Goal: Task Accomplishment & Management: Use online tool/utility

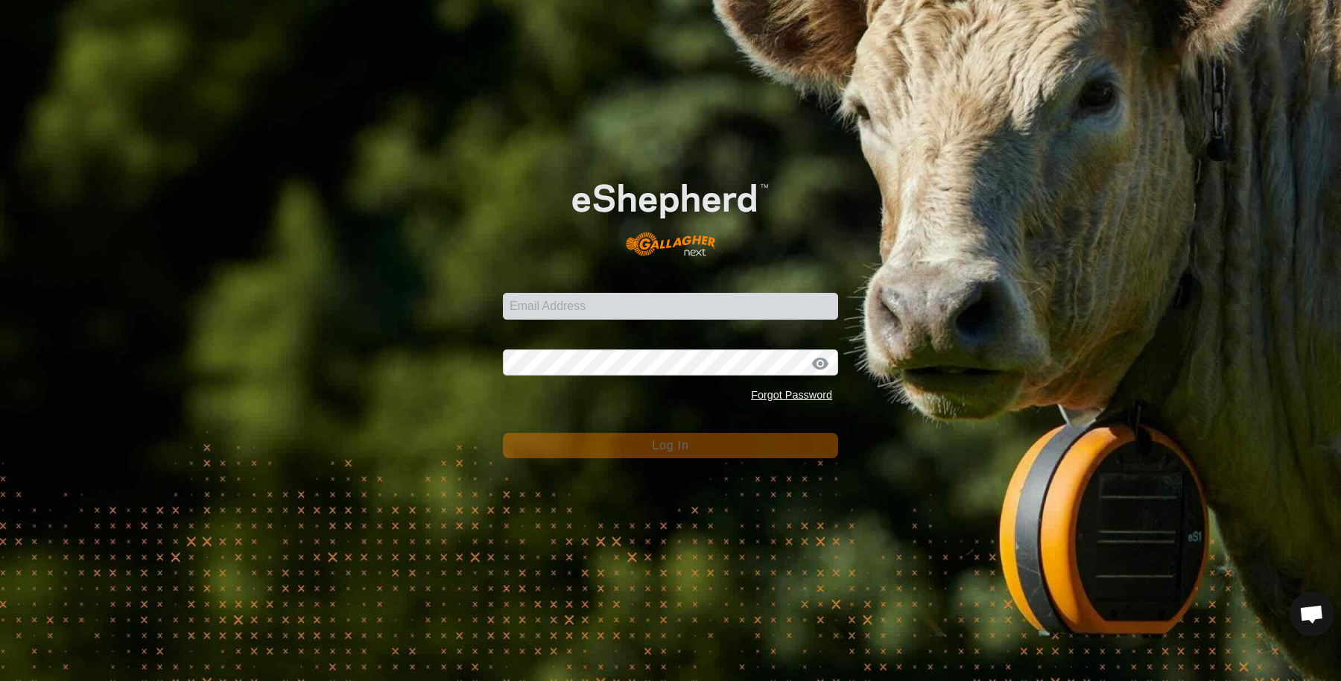
click at [736, 320] on form "Email Address Password Forgot Password Log In" at bounding box center [670, 307] width 335 height 303
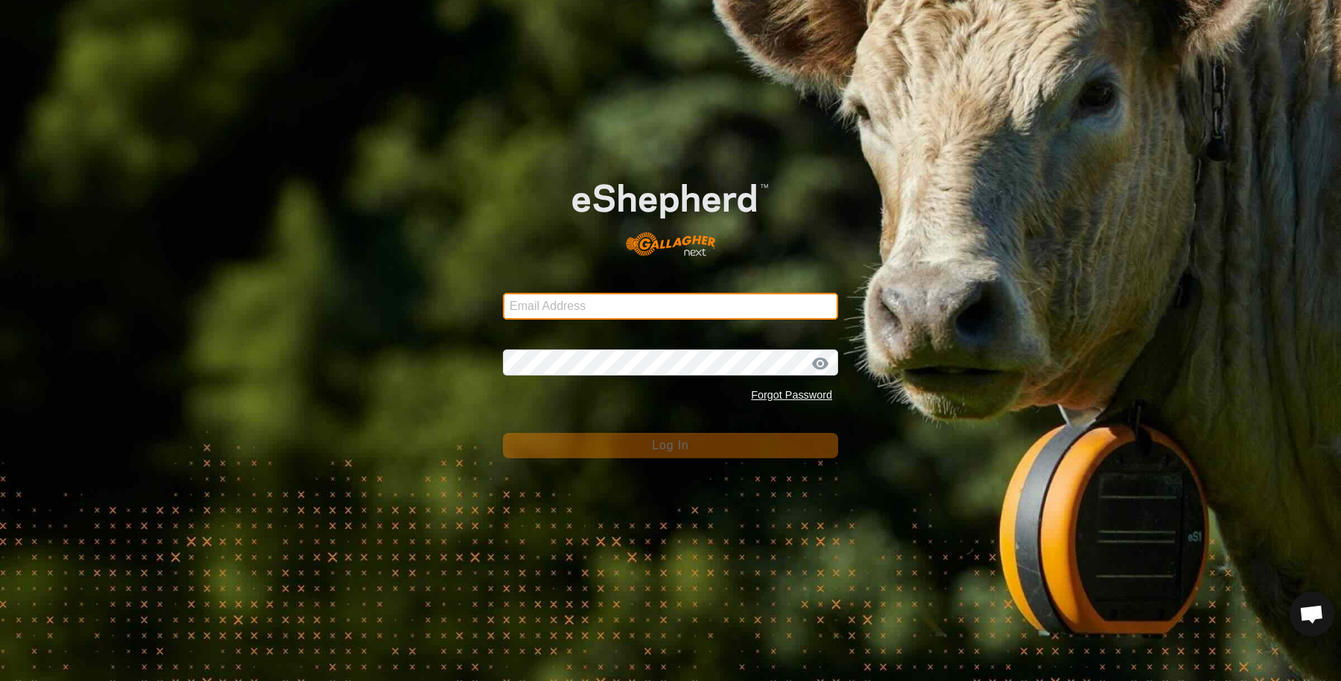
click at [741, 306] on input "Email Address" at bounding box center [670, 306] width 335 height 27
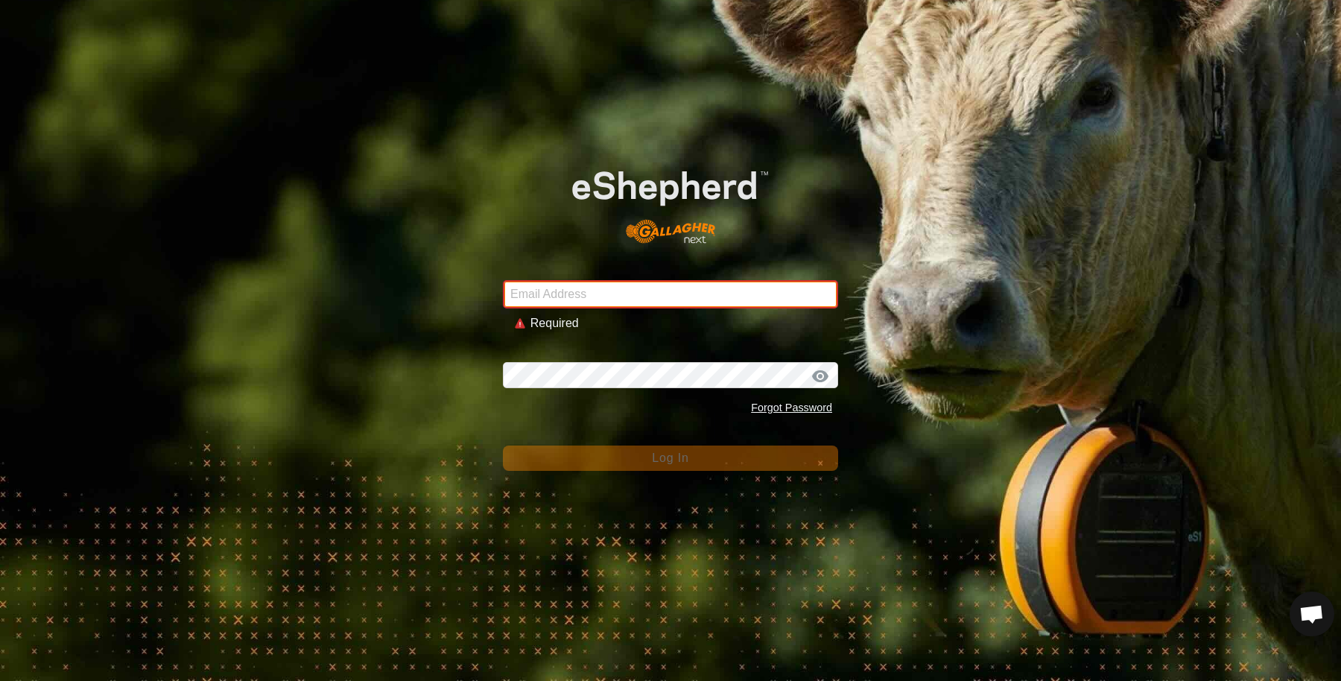
type input "[EMAIL_ADDRESS][DOMAIN_NAME]"
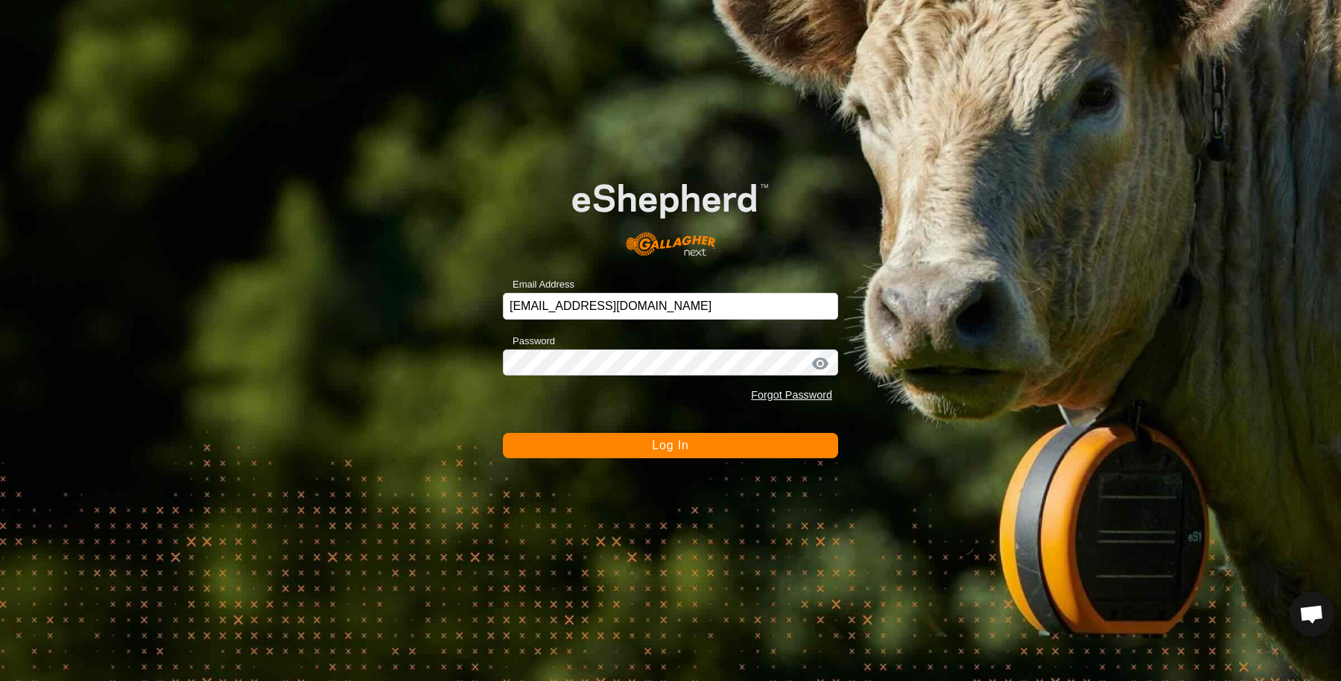
click at [622, 451] on button "Log In" at bounding box center [670, 445] width 335 height 25
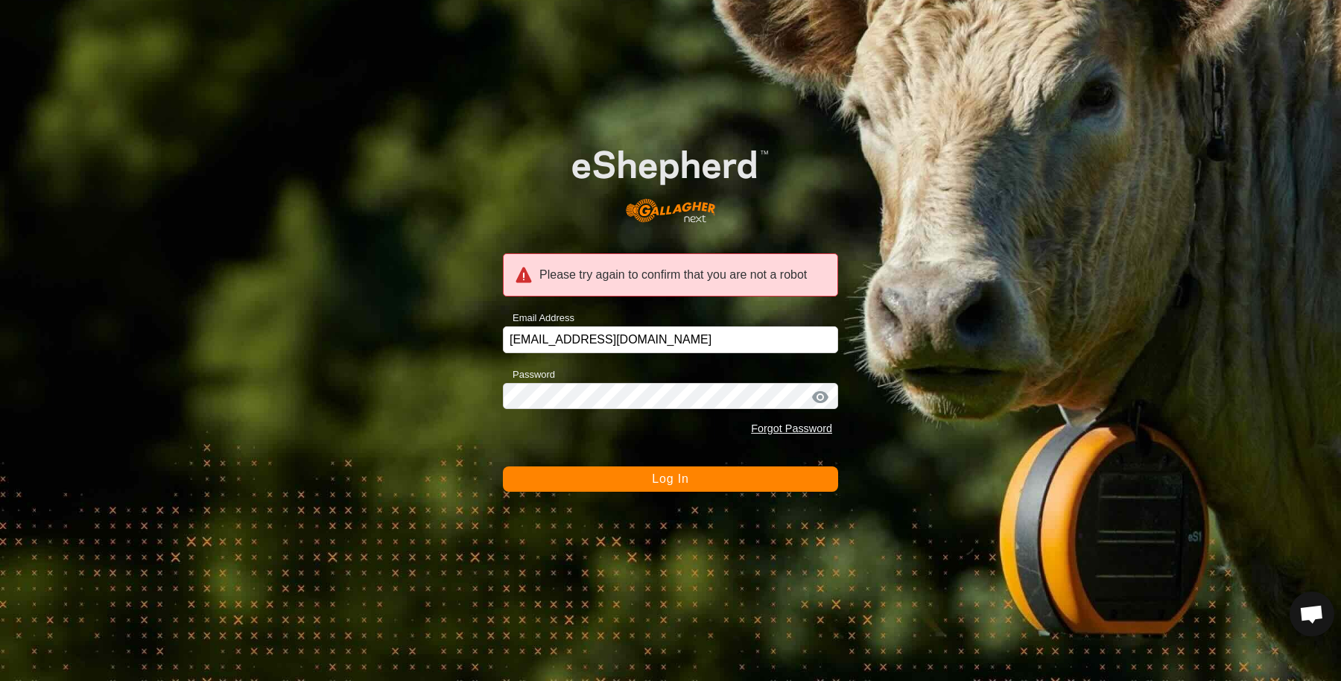
click at [639, 483] on button "Log In" at bounding box center [670, 478] width 335 height 25
click at [641, 481] on button "Log In" at bounding box center [670, 478] width 335 height 25
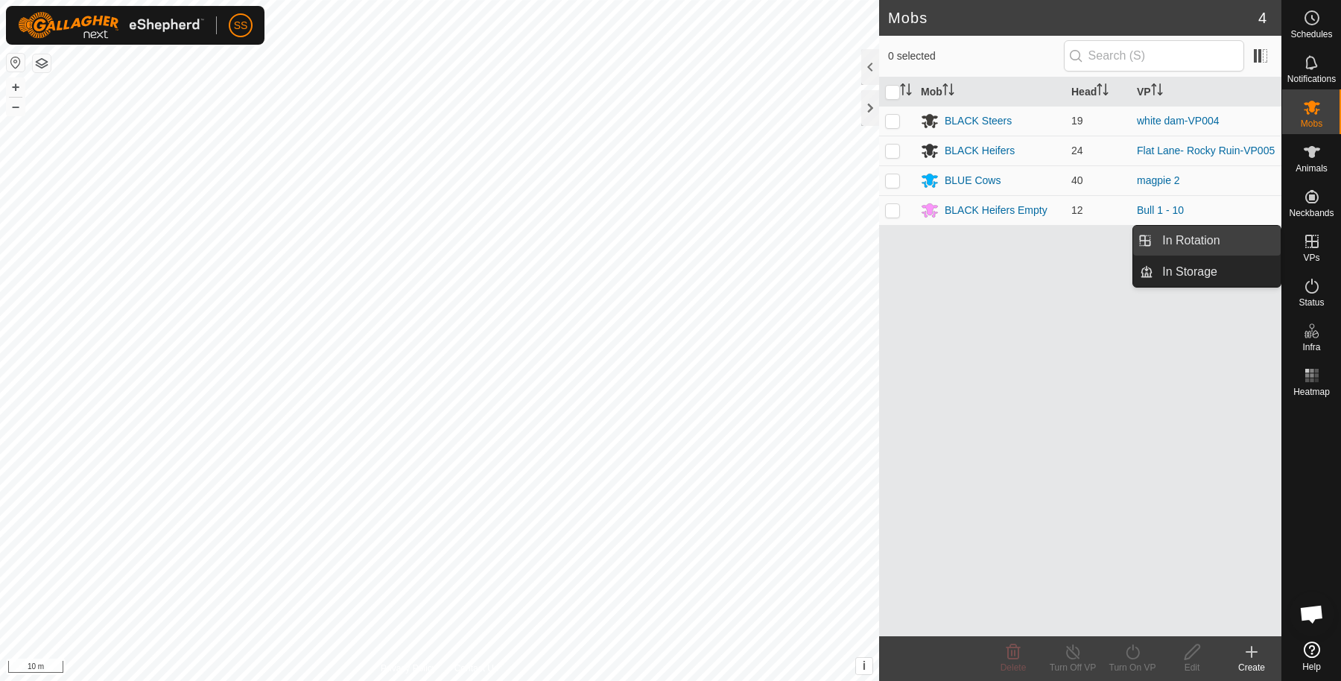
click at [1272, 238] on link "In Rotation" at bounding box center [1217, 241] width 127 height 30
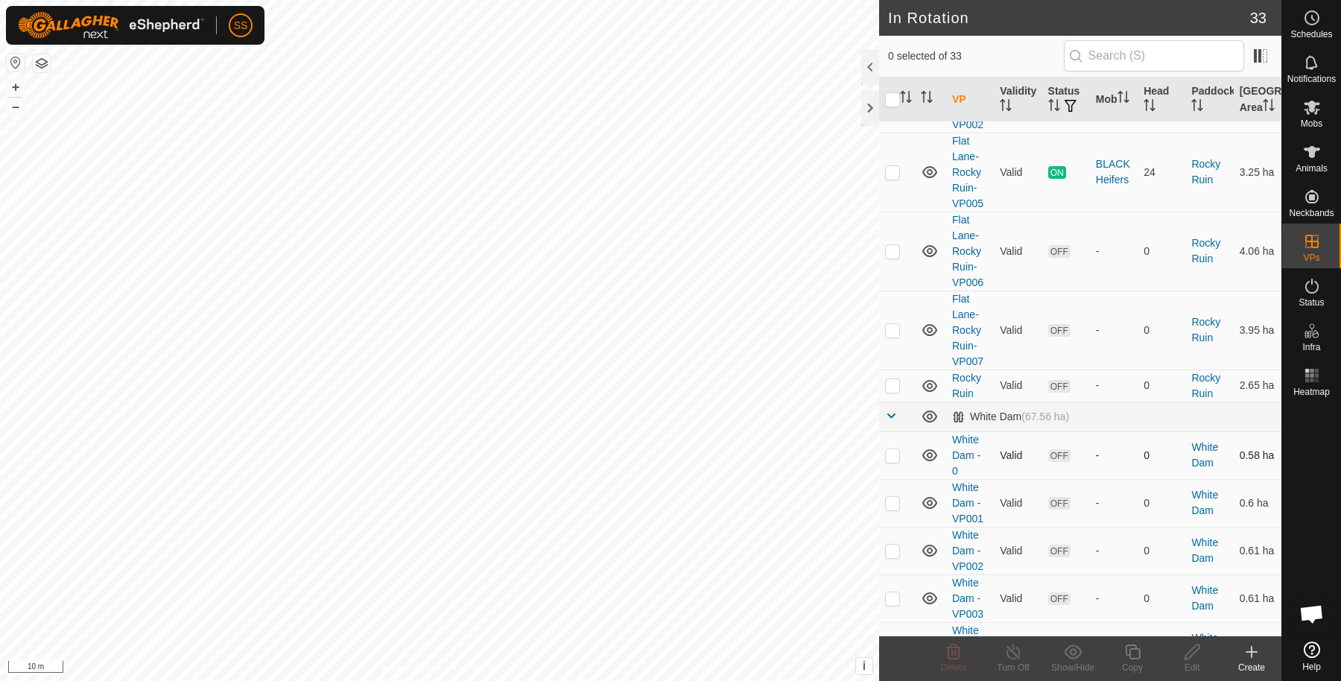
scroll to position [496, 0]
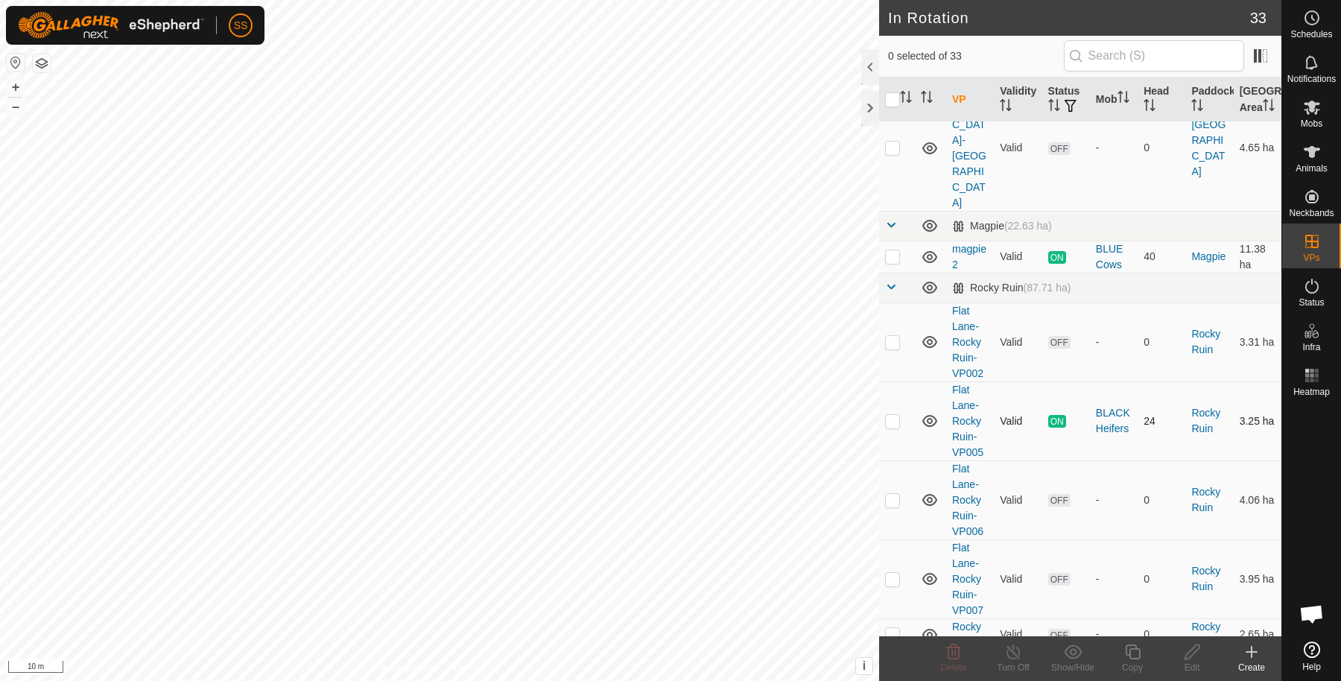
click at [894, 393] on td at bounding box center [897, 421] width 36 height 79
checkbox input "true"
click at [1136, 649] on icon at bounding box center [1133, 652] width 19 height 18
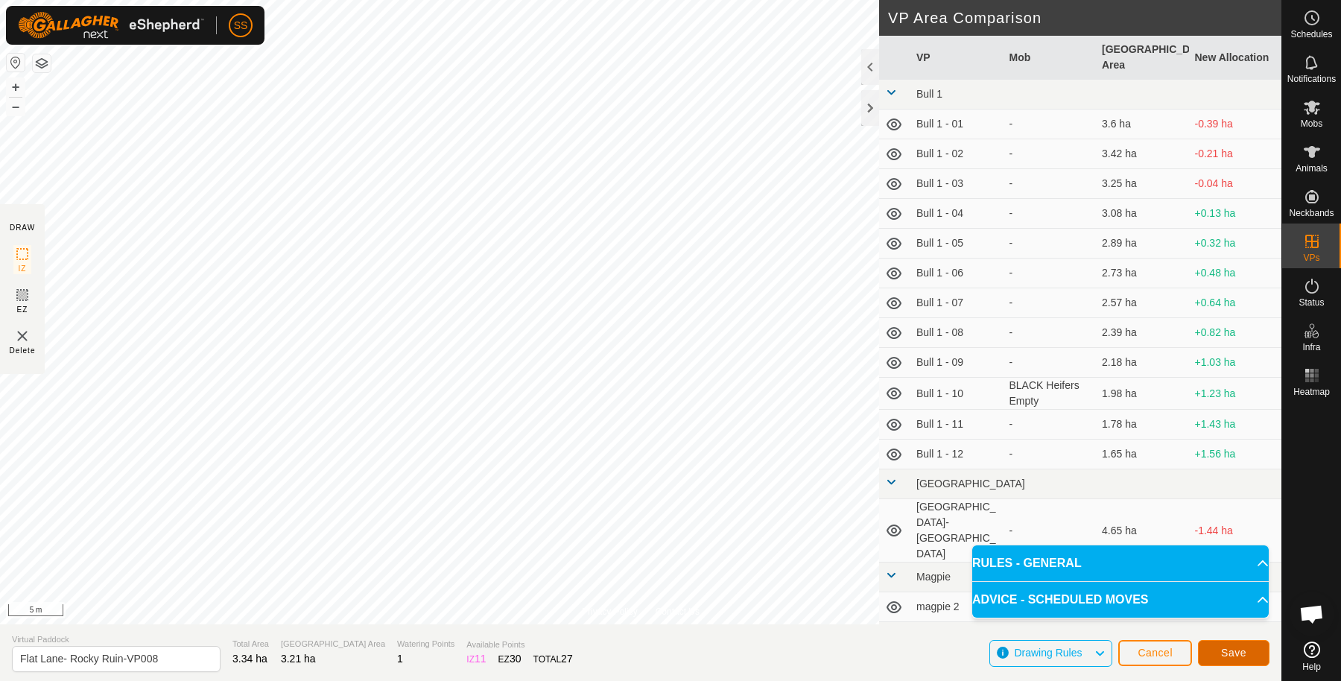
click at [1238, 658] on span "Save" at bounding box center [1233, 653] width 25 height 12
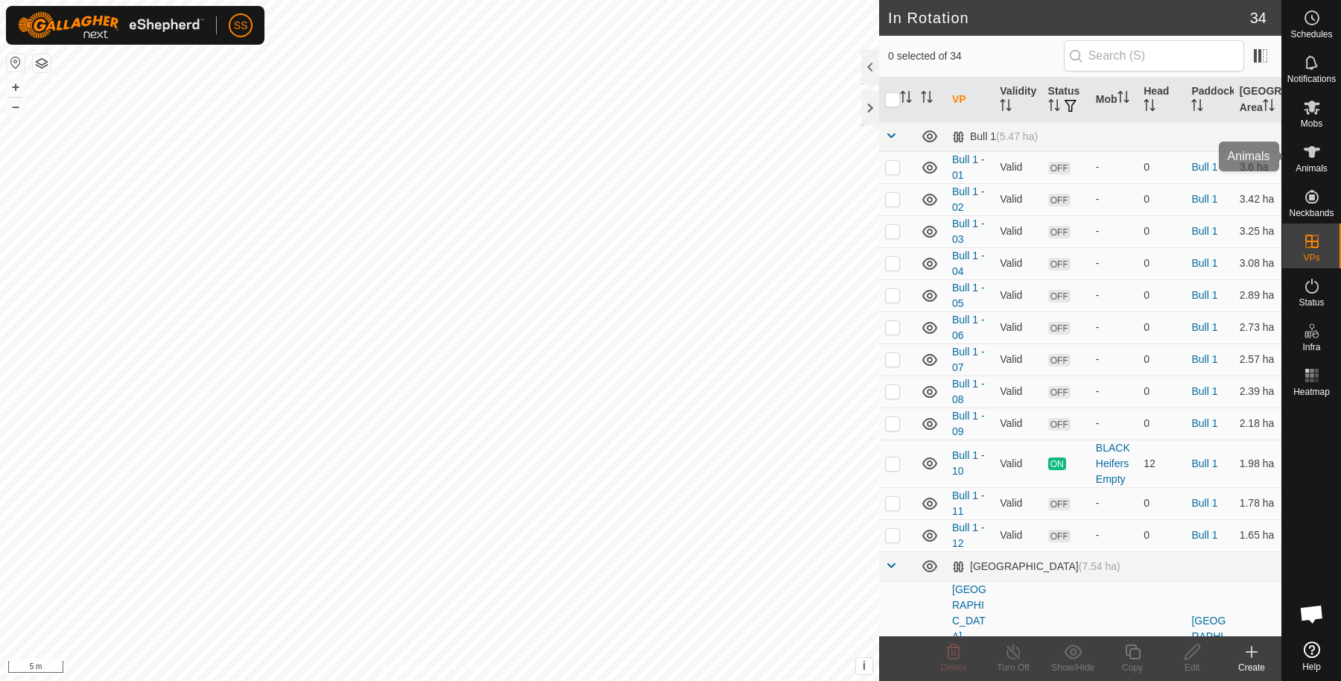
click at [1323, 151] on es-animals-svg-icon at bounding box center [1312, 152] width 27 height 24
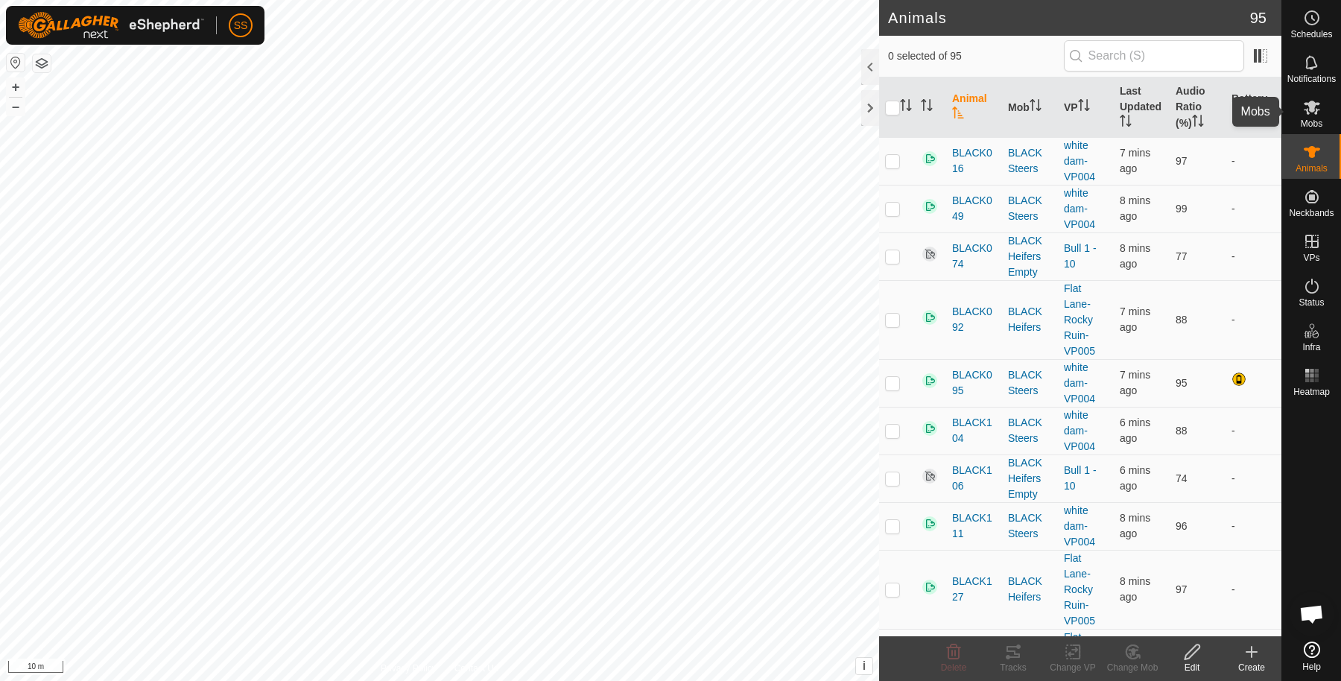
click at [1299, 119] on div "Mobs" at bounding box center [1311, 111] width 59 height 45
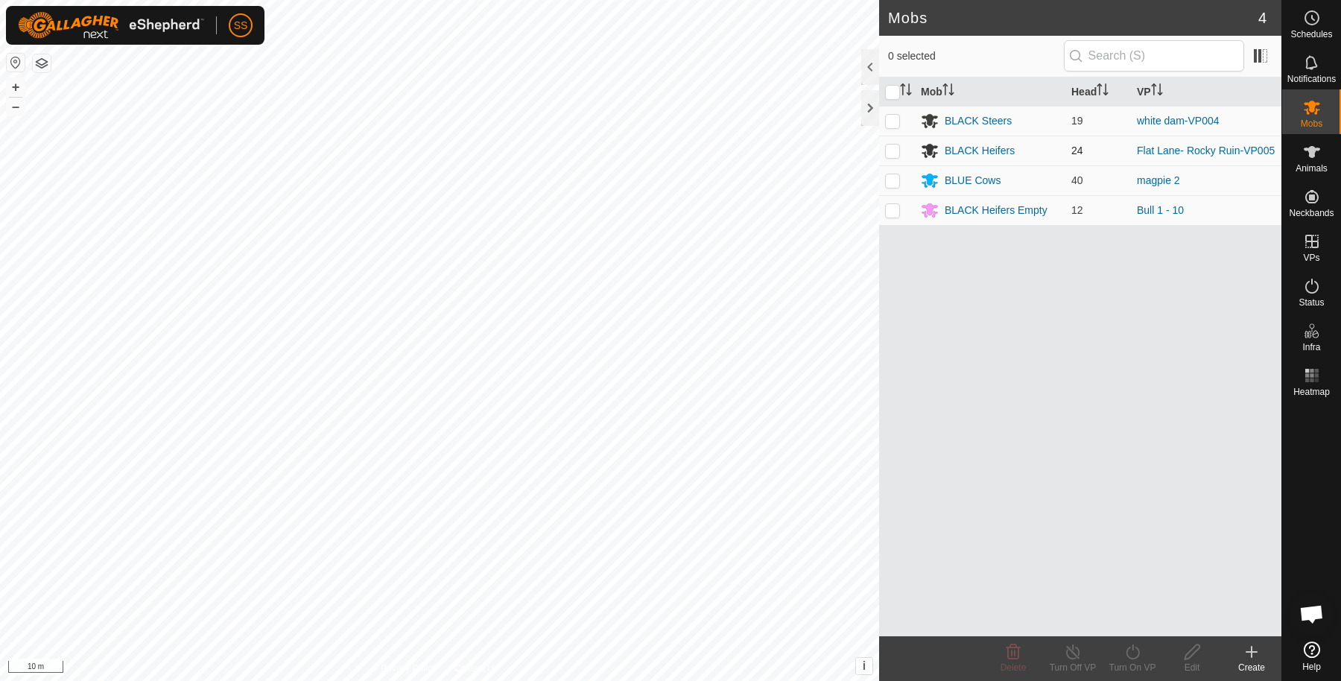
click at [894, 155] on p-checkbox at bounding box center [892, 151] width 15 height 12
checkbox input "true"
click at [1140, 671] on div "Turn On VP" at bounding box center [1133, 667] width 60 height 13
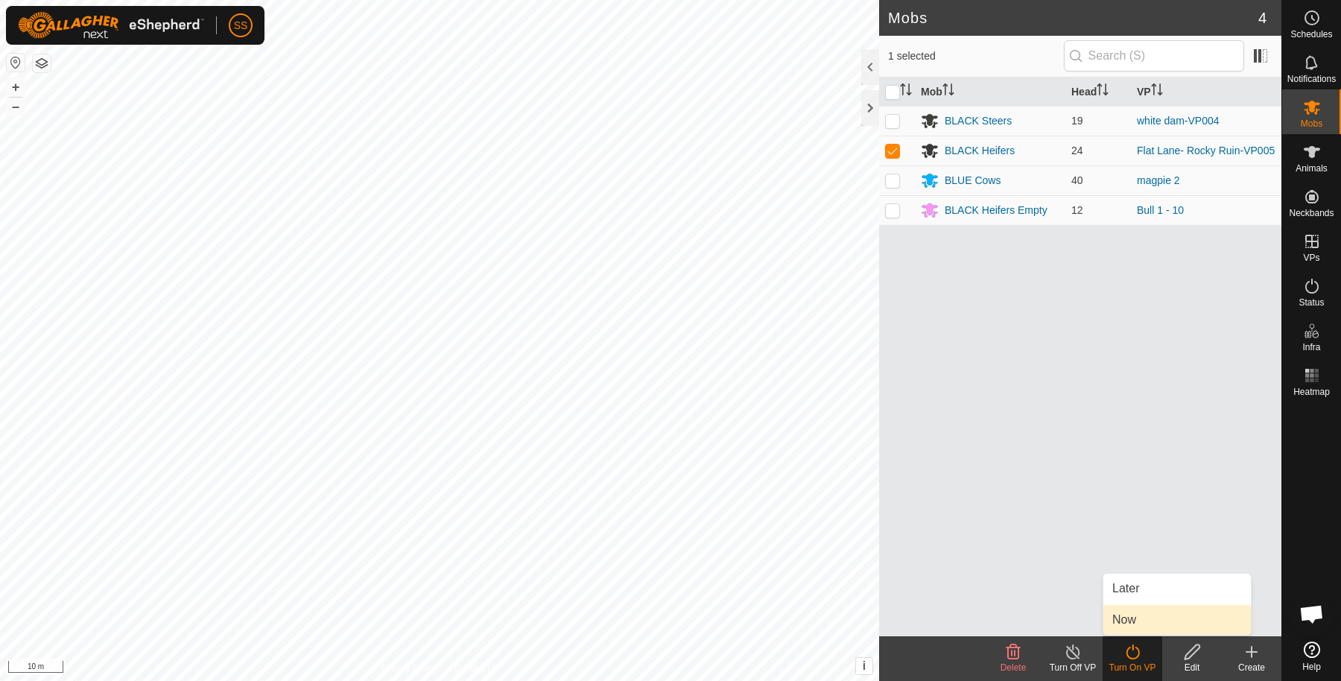
click at [1131, 615] on link "Now" at bounding box center [1178, 620] width 148 height 30
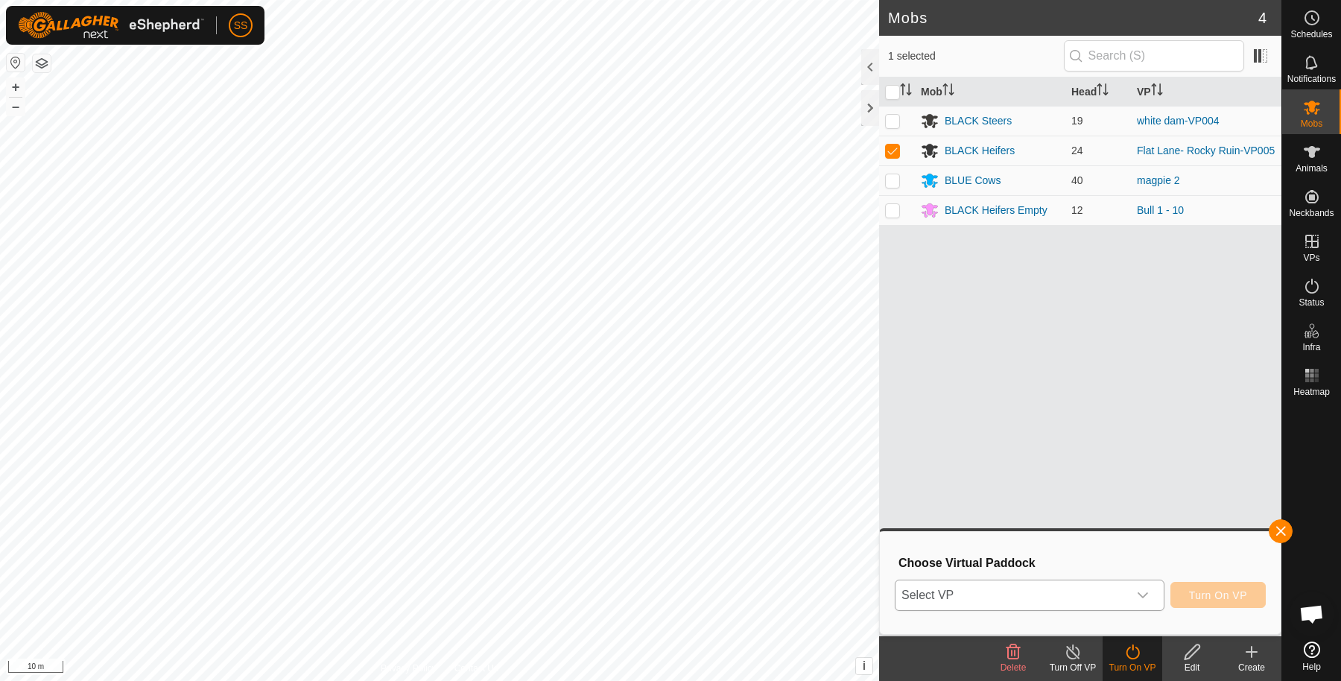
click at [1078, 590] on span "Select VP" at bounding box center [1012, 595] width 232 height 30
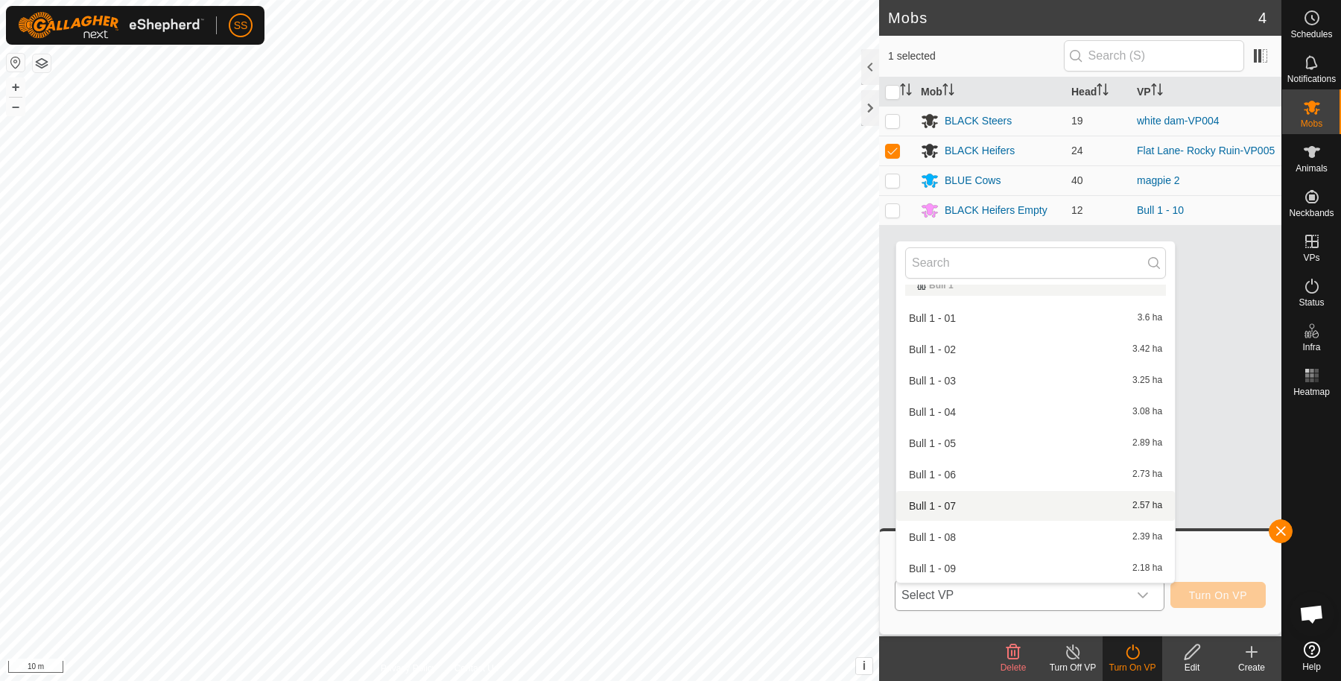
scroll to position [513, 0]
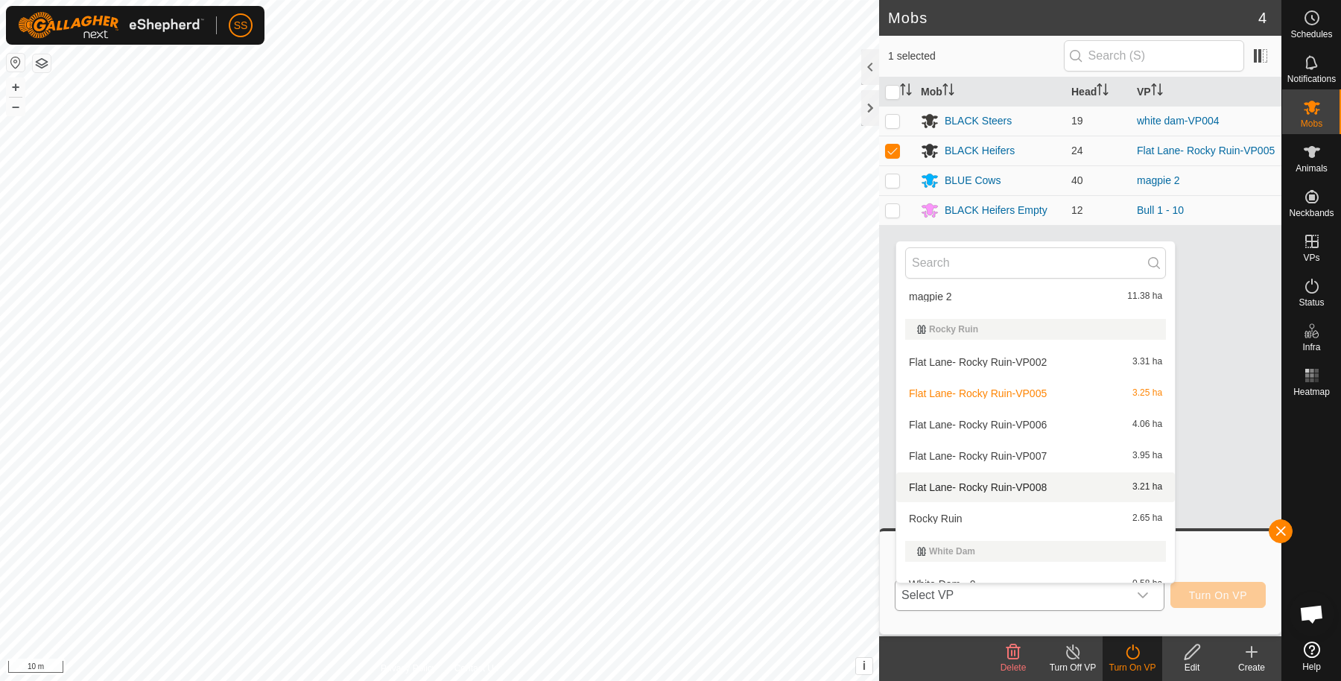
click at [1005, 481] on li "Flat Lane- Rocky Ruin-VP008 3.21 ha" at bounding box center [1035, 487] width 279 height 30
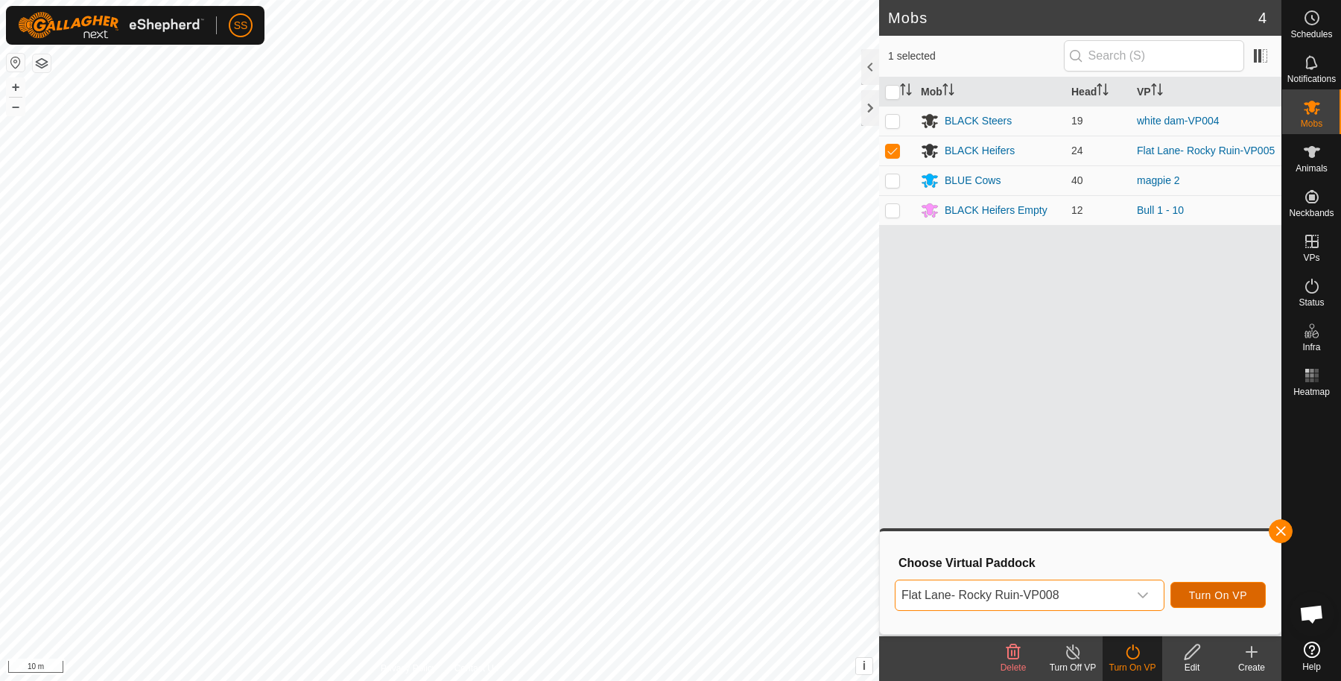
click at [1223, 590] on span "Turn On VP" at bounding box center [1218, 595] width 58 height 12
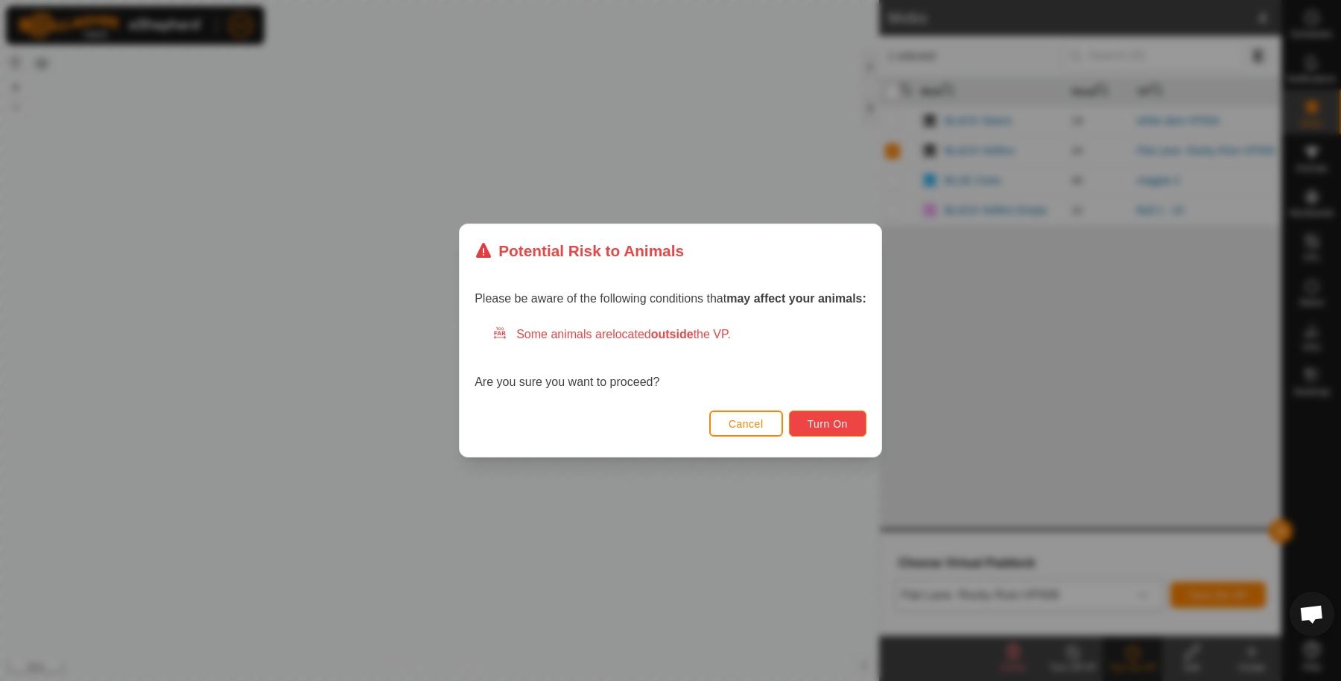
click at [844, 428] on span "Turn On" at bounding box center [828, 424] width 40 height 12
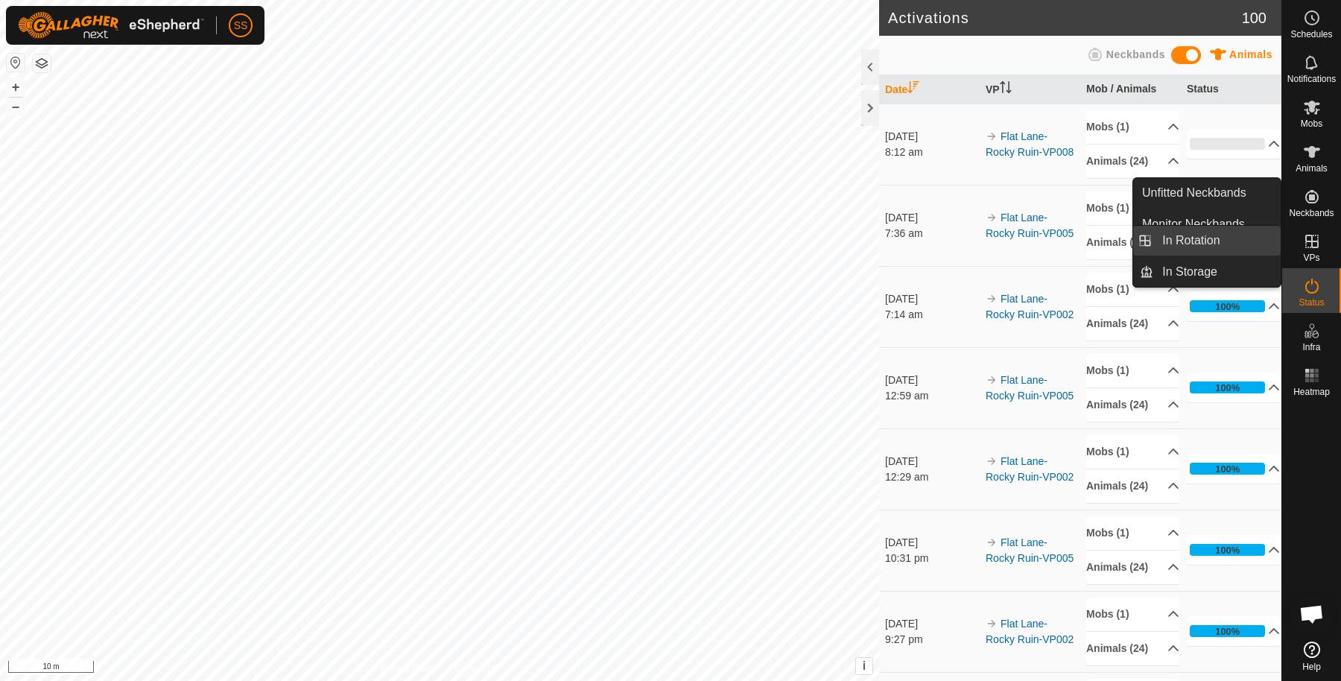
click at [1246, 250] on link "In Rotation" at bounding box center [1217, 241] width 127 height 30
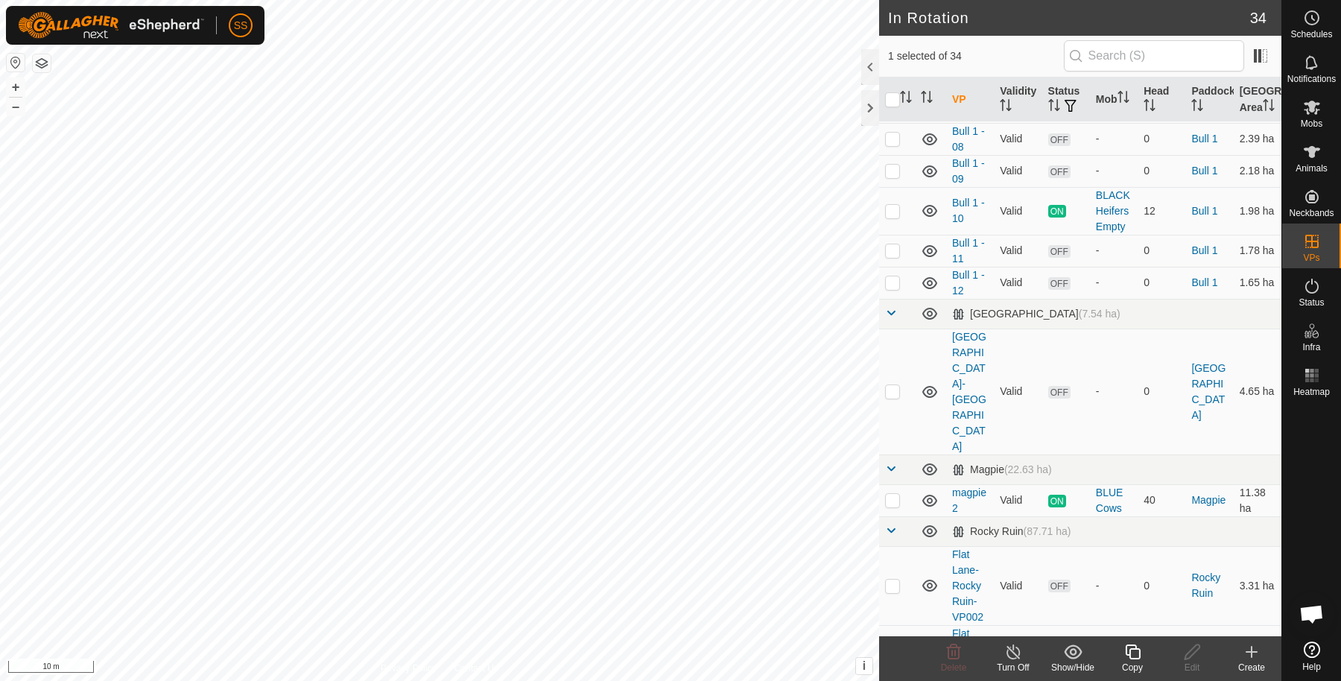
scroll to position [501, 0]
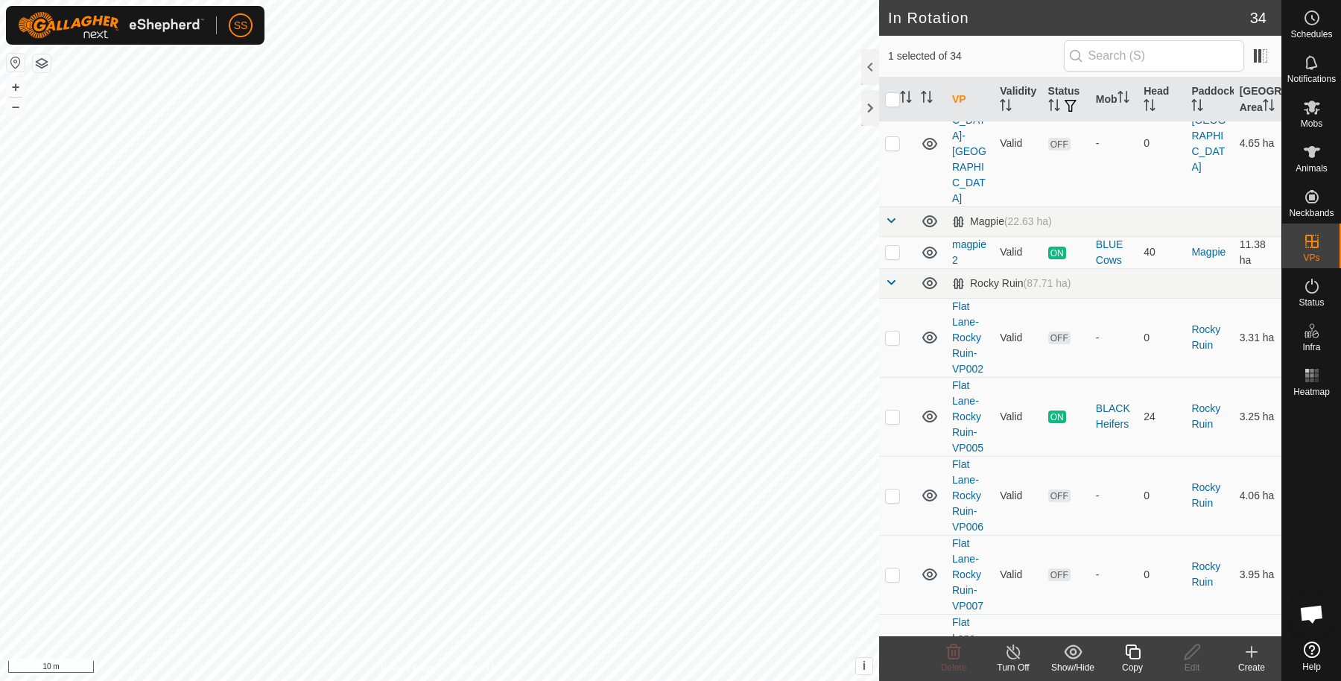
click at [1137, 652] on icon at bounding box center [1133, 652] width 19 height 18
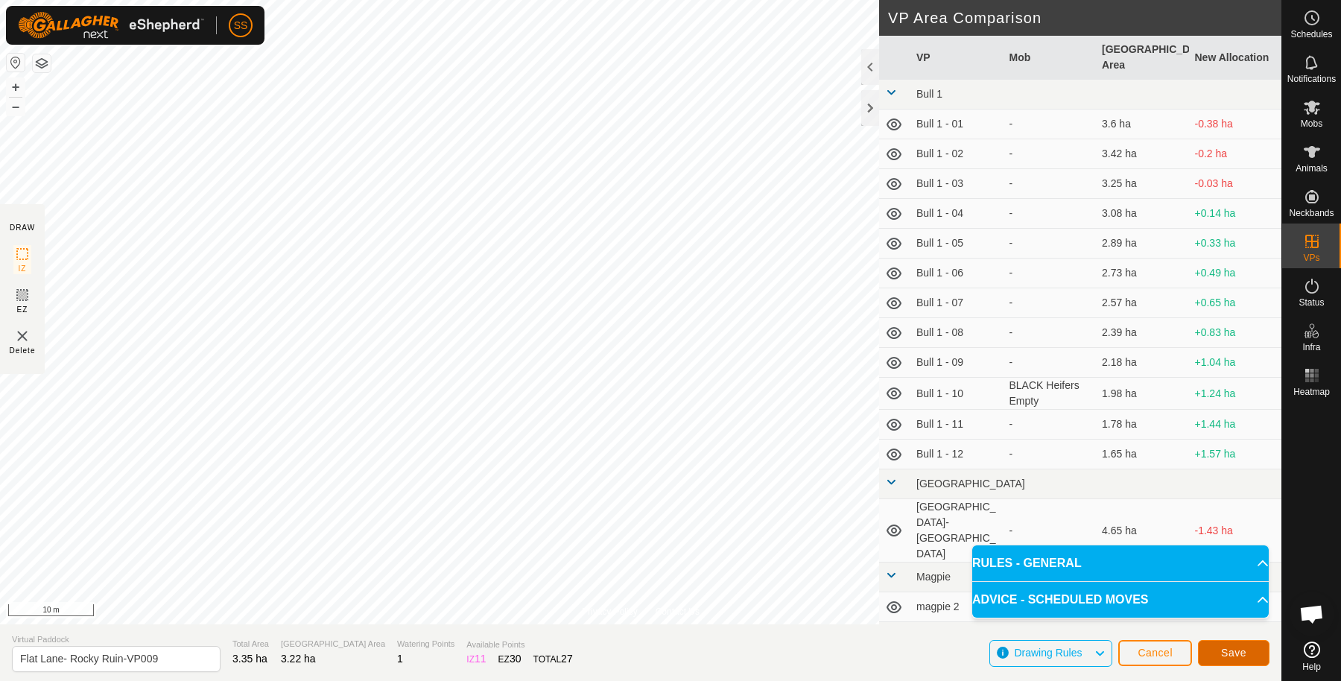
click at [1247, 651] on button "Save" at bounding box center [1234, 653] width 72 height 26
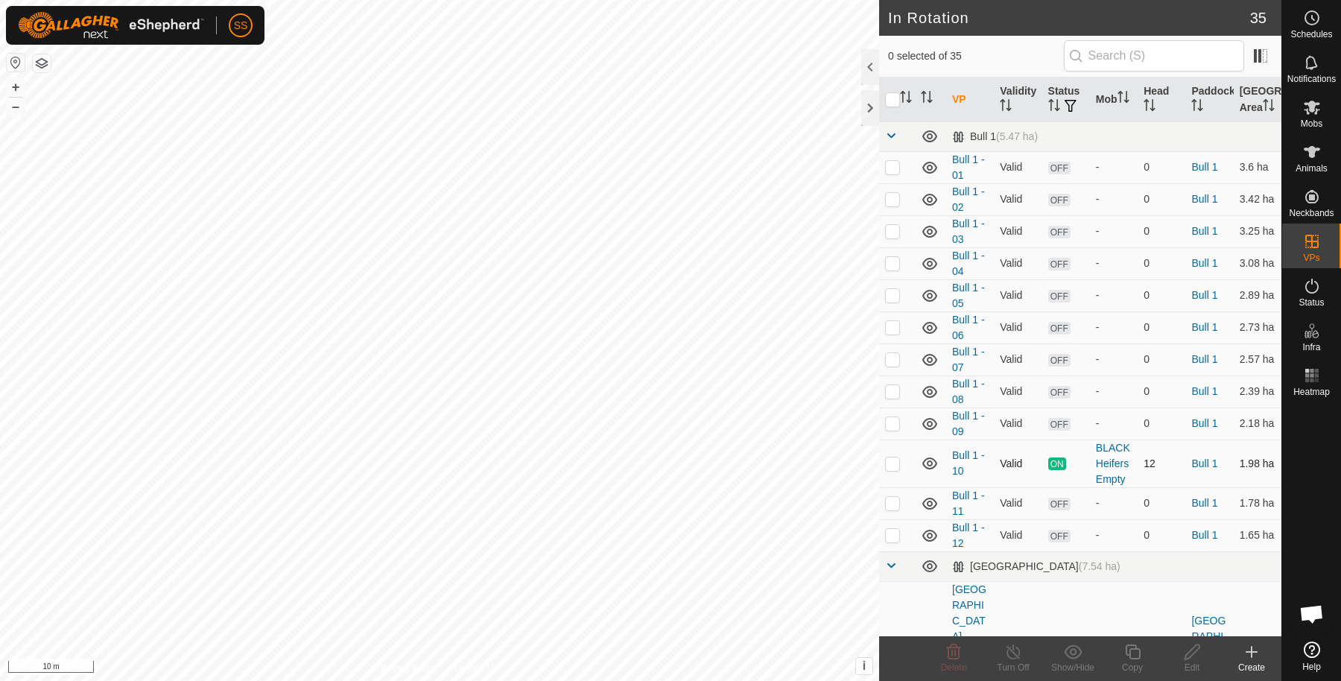
scroll to position [248, 0]
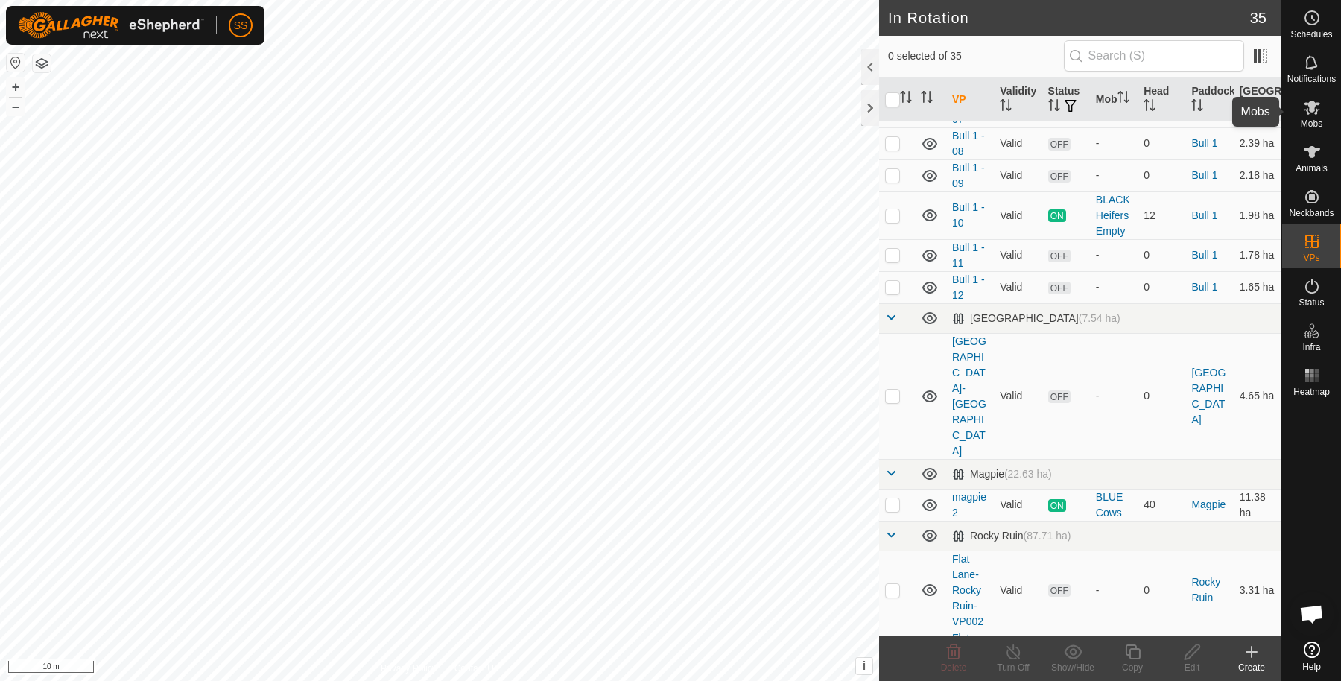
click at [1299, 100] on es-mob-svg-icon at bounding box center [1312, 107] width 27 height 24
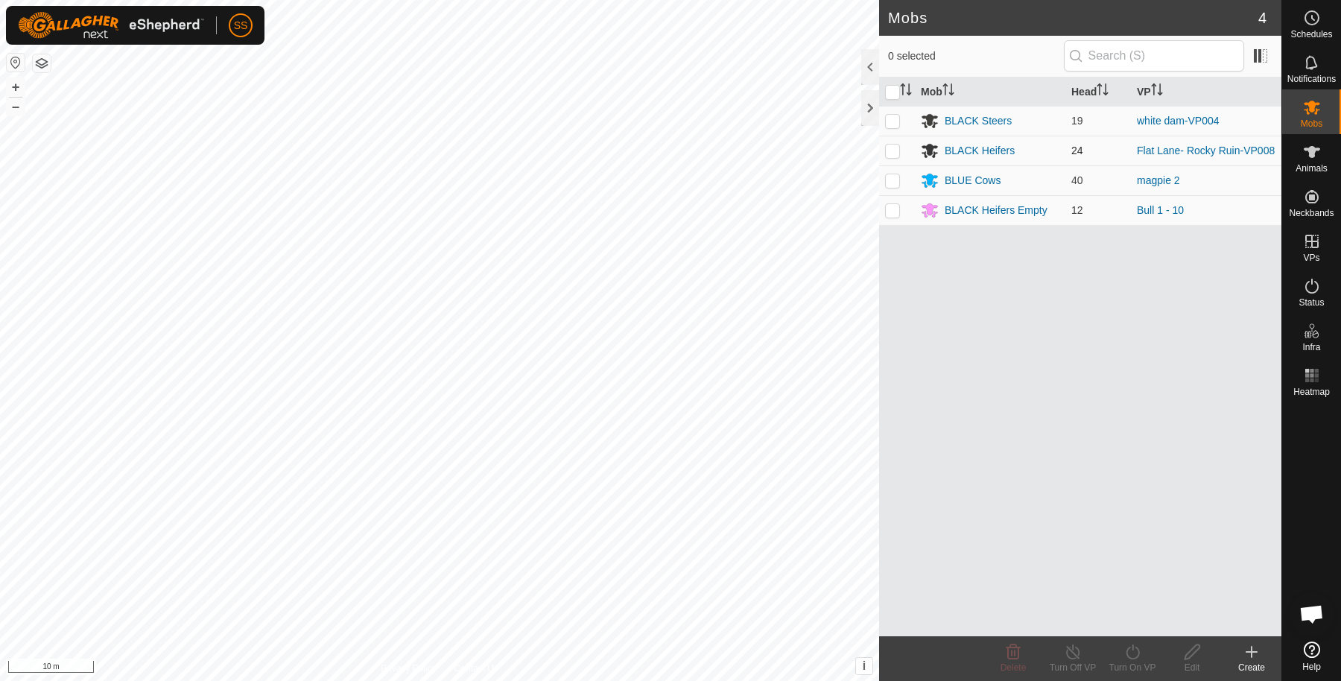
click at [899, 151] on p-checkbox at bounding box center [892, 151] width 15 height 12
checkbox input "true"
click at [918, 554] on div "Mob Head VP BLACK Steers 19 white dam-VP004 BLACK Heifers 24 Flat Lane- Rocky R…" at bounding box center [1080, 356] width 402 height 559
click at [1129, 640] on div "Turn On VP" at bounding box center [1133, 658] width 60 height 45
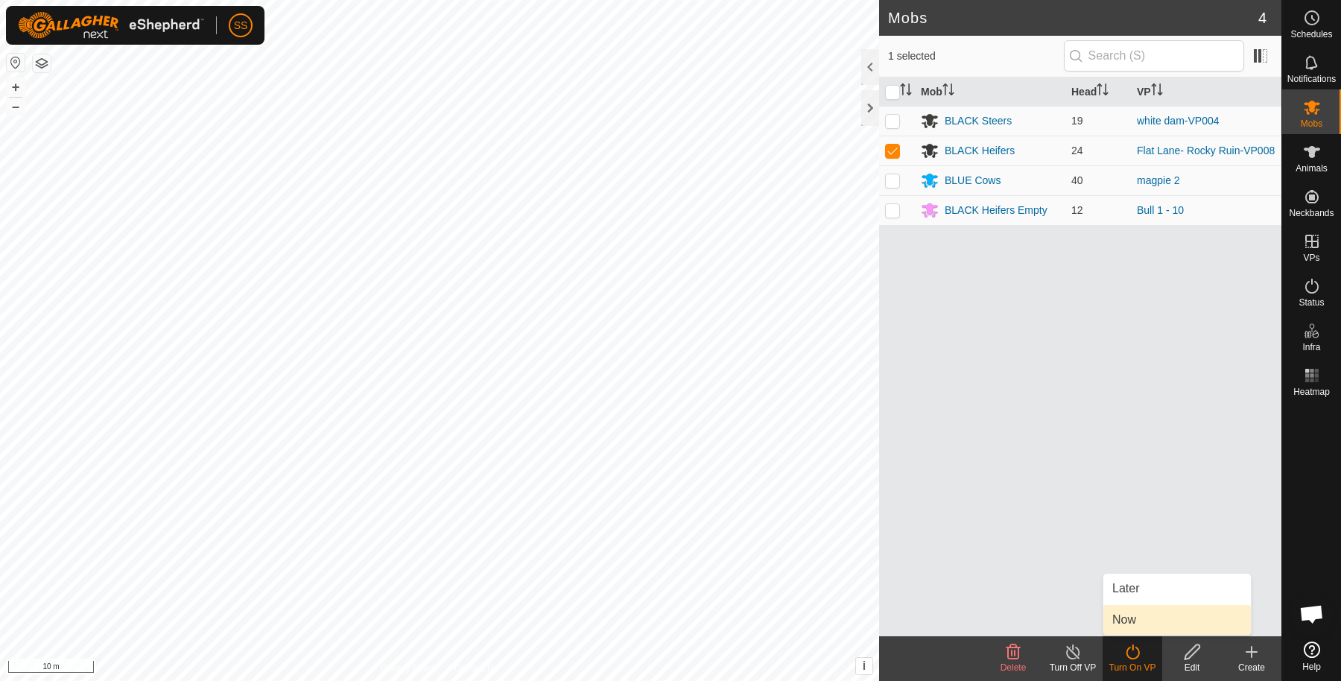
click at [1172, 613] on link "Now" at bounding box center [1178, 620] width 148 height 30
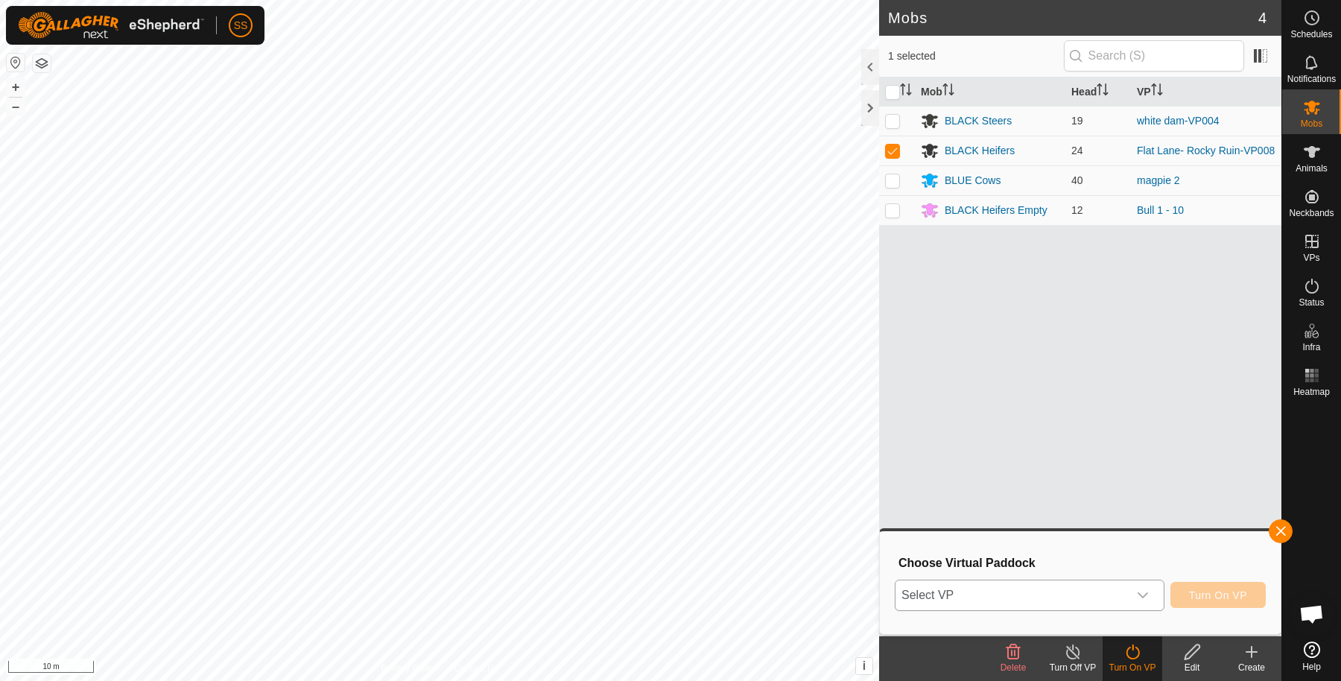
click at [1113, 592] on span "Select VP" at bounding box center [1012, 595] width 232 height 30
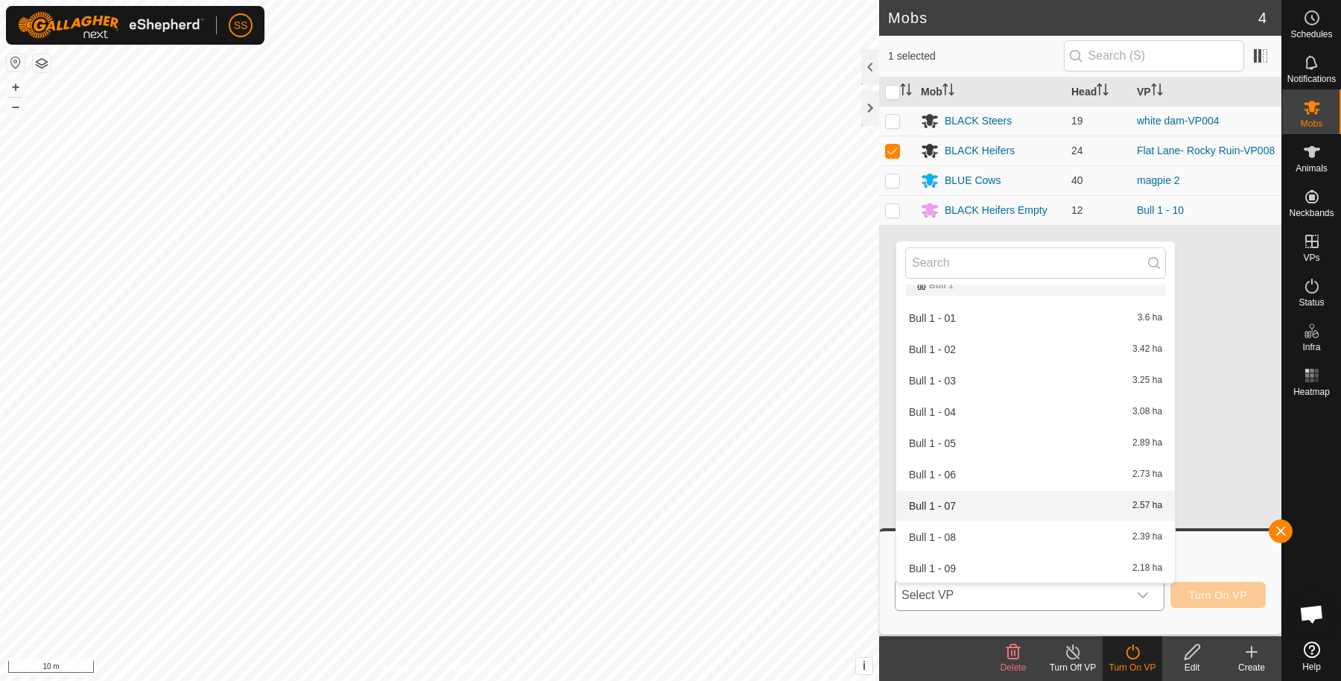
scroll to position [513, 0]
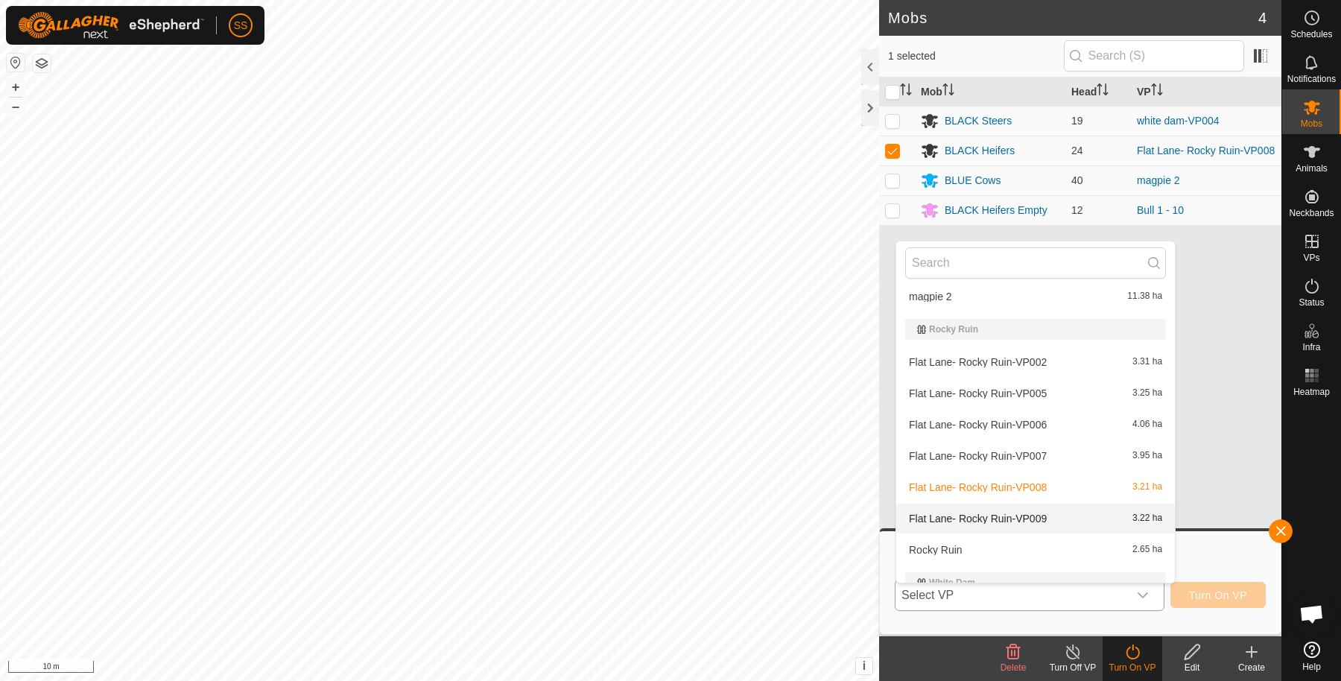
click at [993, 513] on li "Flat Lane- Rocky Ruin-VP009 3.22 ha" at bounding box center [1035, 519] width 279 height 30
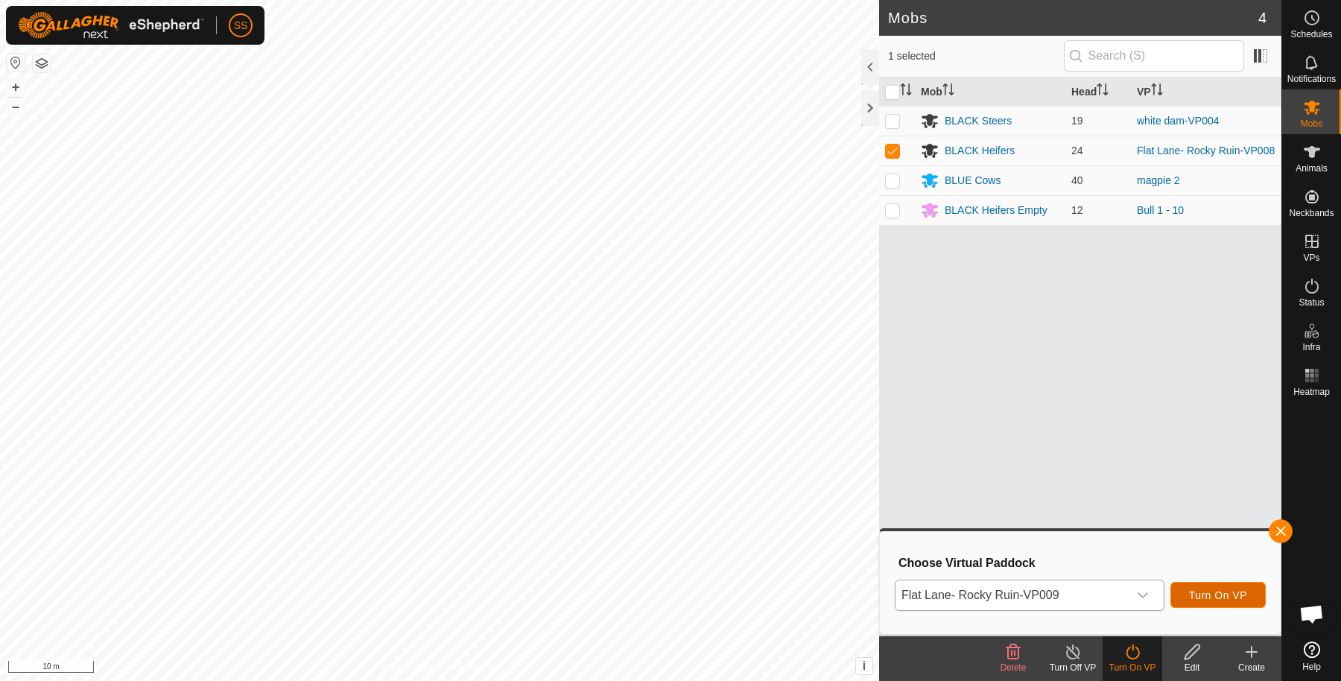
click at [1191, 593] on span "Turn On VP" at bounding box center [1218, 595] width 58 height 12
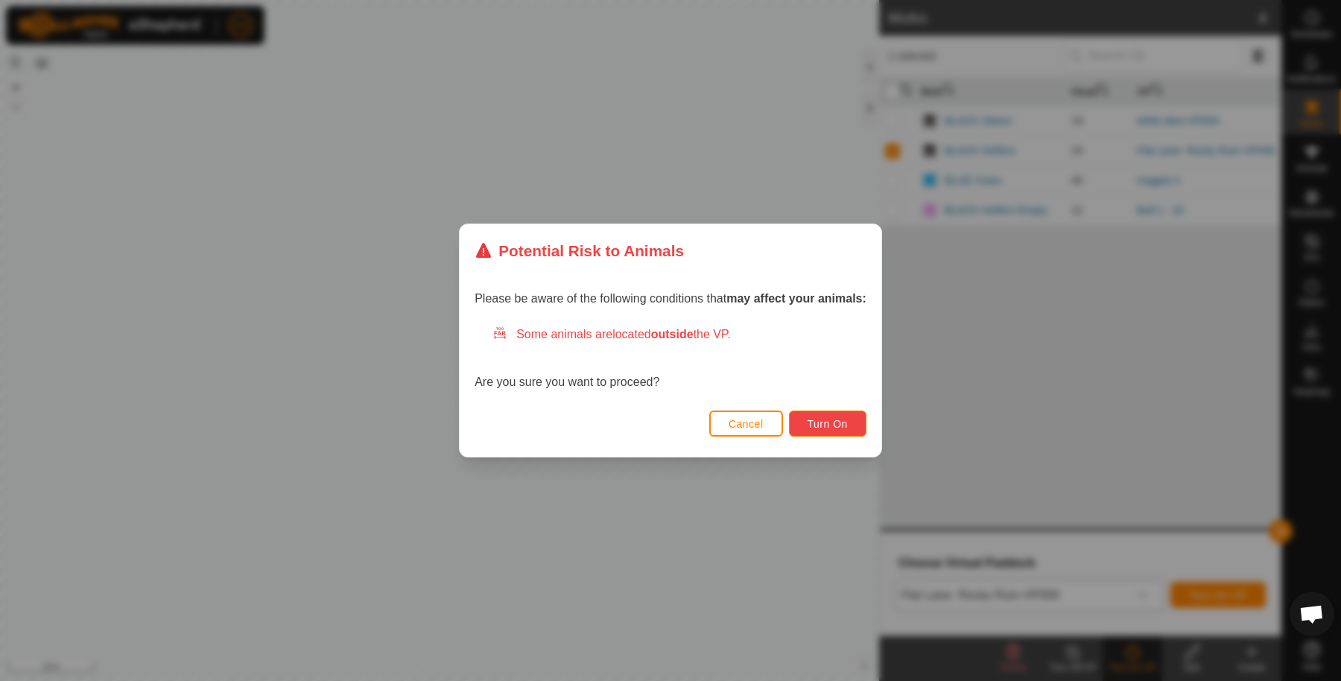
click at [845, 433] on button "Turn On" at bounding box center [827, 424] width 77 height 26
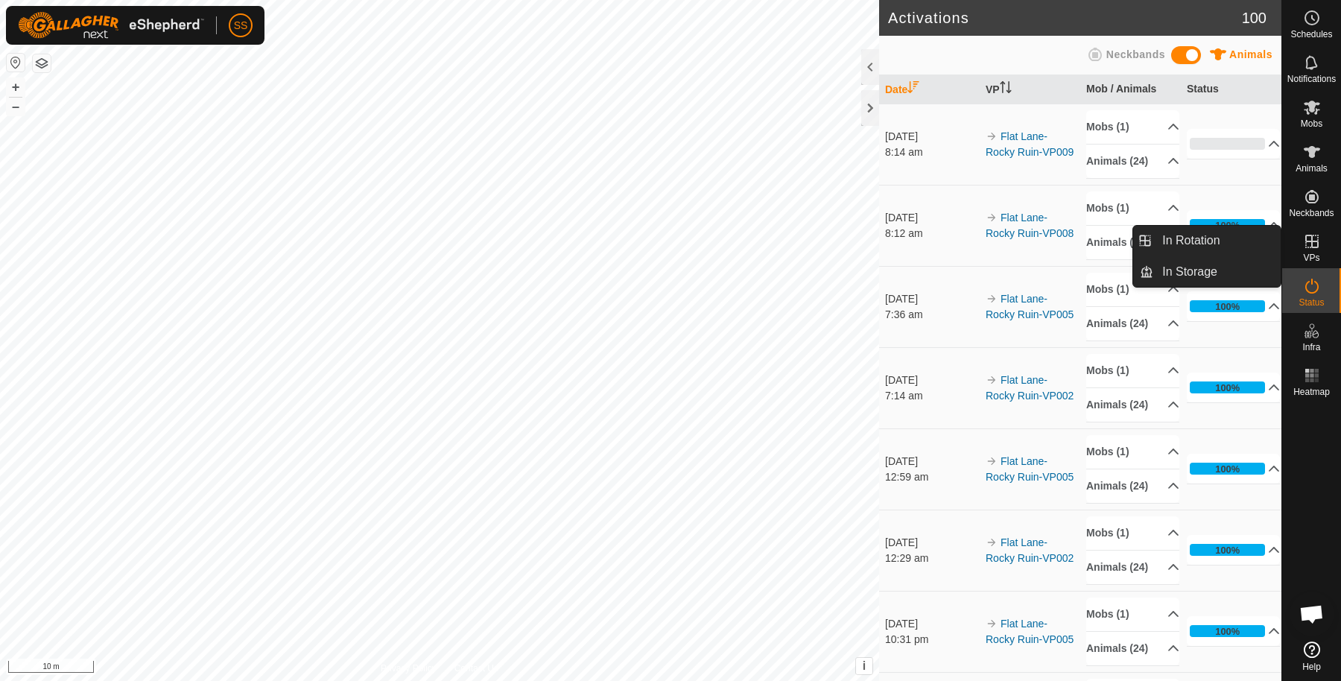
click at [902, 266] on td "[DATE] 8:12 am" at bounding box center [929, 225] width 101 height 81
